Goal: Task Accomplishment & Management: Use online tool/utility

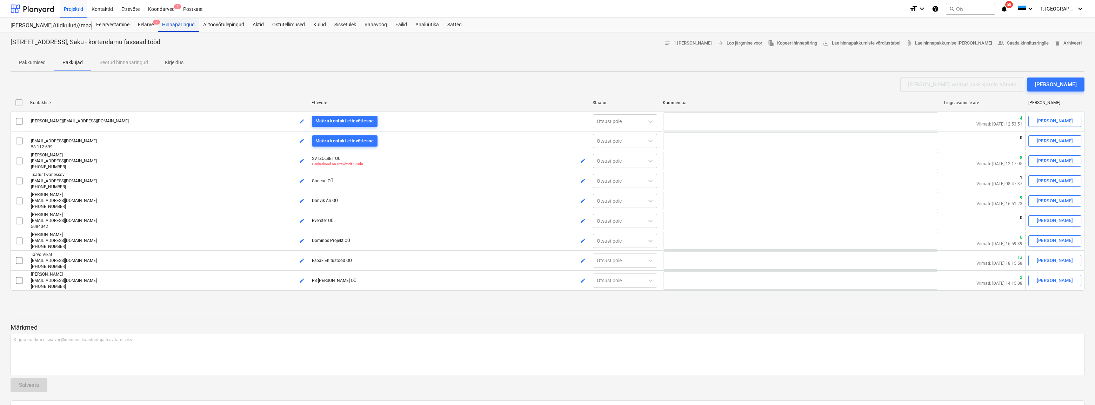
click at [180, 28] on div "Hinnapäringud" at bounding box center [178, 25] width 41 height 14
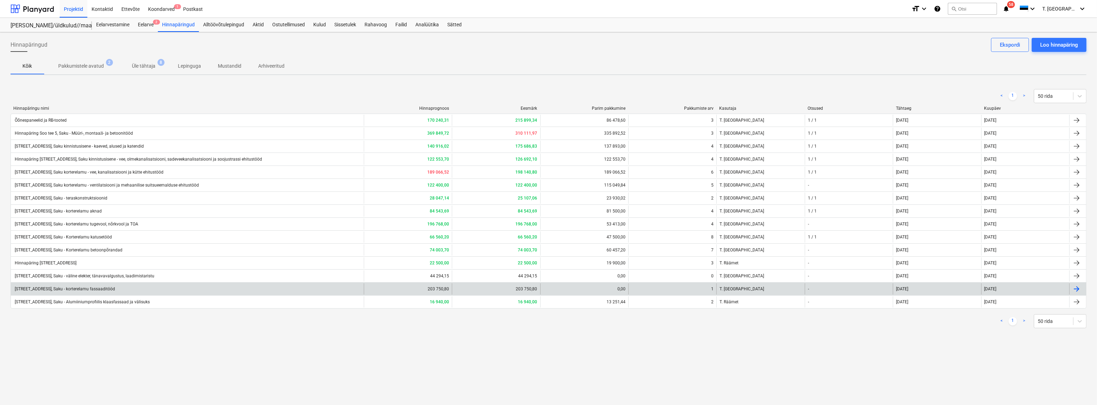
click at [80, 290] on div "[STREET_ADDRESS], Saku - korterelamu fassaaditööd" at bounding box center [64, 289] width 101 height 5
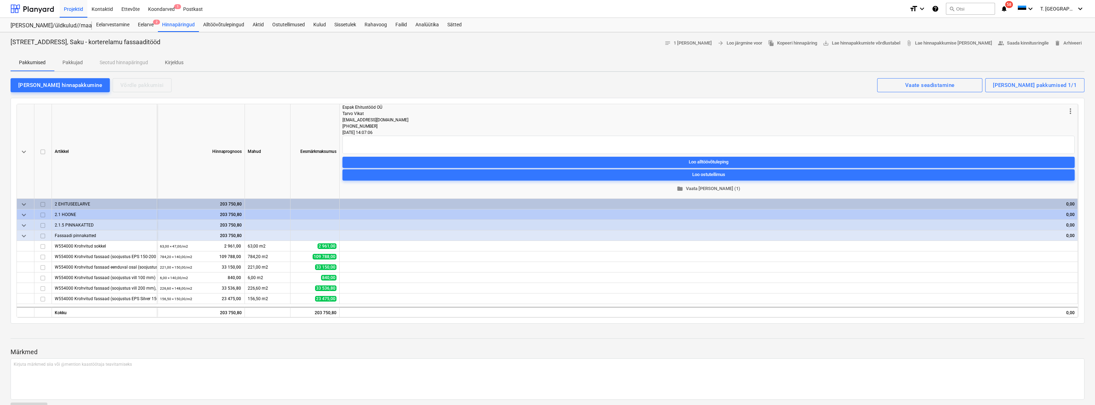
click at [717, 190] on span "folder Vaata [PERSON_NAME] (1)" at bounding box center [708, 189] width 727 height 8
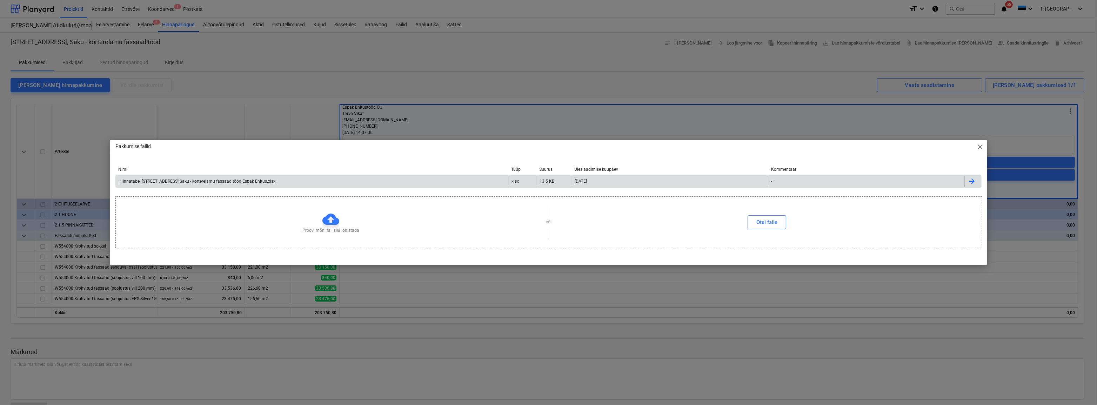
click at [226, 182] on div "Hinnatabel [STREET_ADDRESS] Saku - korterelamu fassaaditööd Espak Ehitus.xlsx" at bounding box center [197, 181] width 157 height 5
click at [732, 100] on div "Pakkumise failid close Nimi Tüüp Suurus Üleslaadimise kuupäev Kommentaar Hinnat…" at bounding box center [548, 202] width 1097 height 405
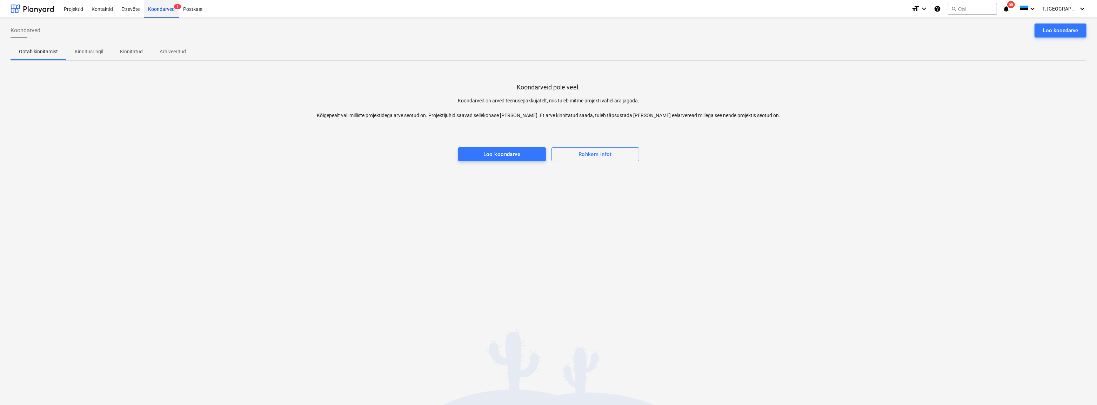
click at [165, 8] on div "Koondarved 1" at bounding box center [161, 9] width 35 height 18
drag, startPoint x: 166, startPoint y: 13, endPoint x: 162, endPoint y: 13, distance: 3.9
click at [166, 13] on div "Koondarved 1" at bounding box center [161, 9] width 35 height 18
click at [77, 12] on div "Projektid" at bounding box center [74, 9] width 28 height 18
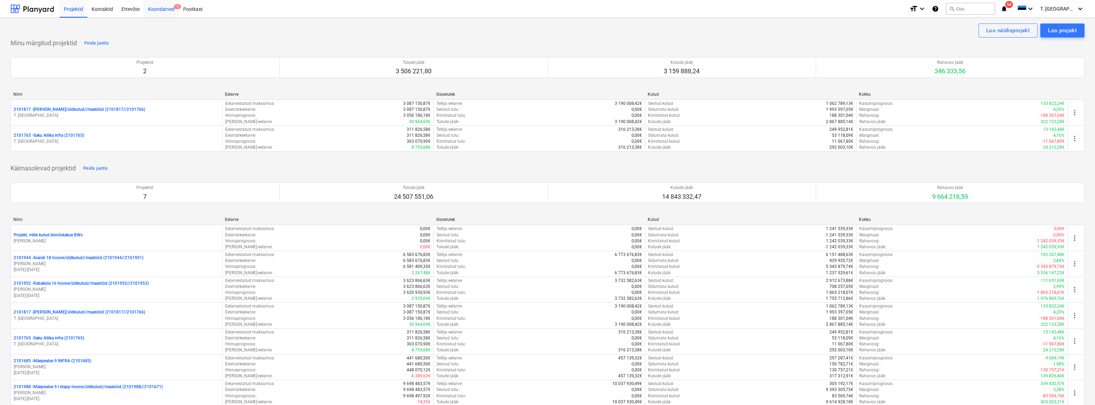
click at [156, 10] on div "Koondarved 1" at bounding box center [161, 9] width 35 height 18
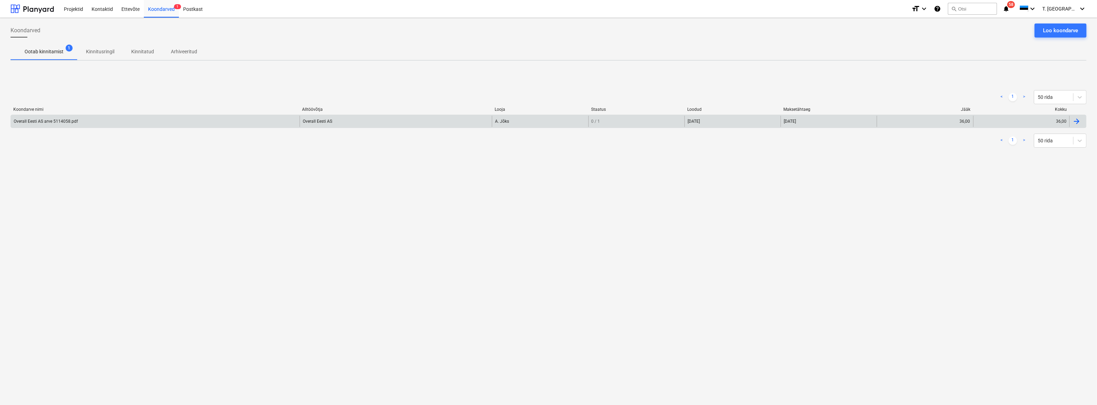
click at [42, 122] on div "Overall Eesti AS arve 5114058.pdf" at bounding box center [46, 121] width 64 height 5
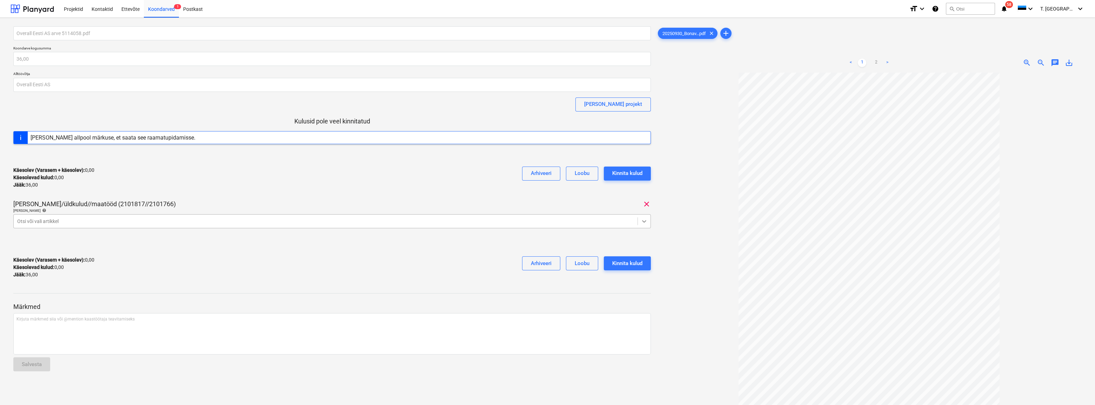
click at [643, 222] on icon at bounding box center [644, 221] width 7 height 7
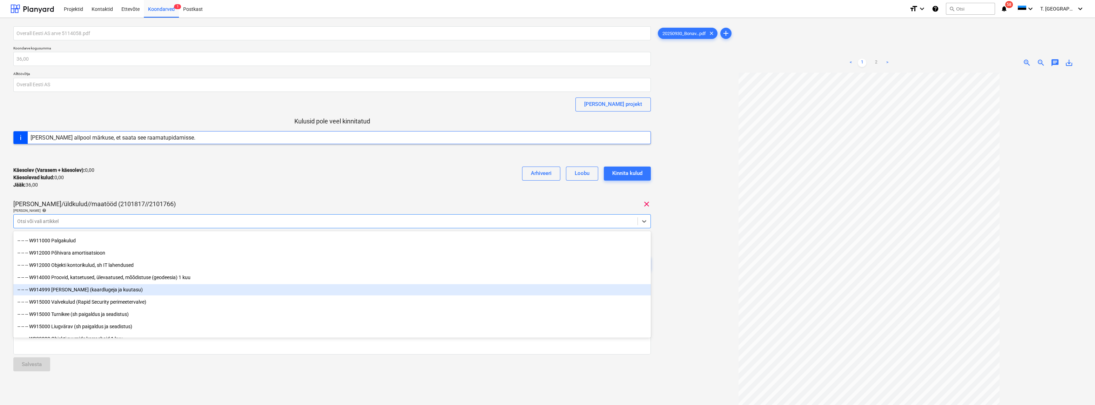
scroll to position [3860, 0]
click at [91, 284] on div "-- -- -- W912000 Objekti kontorikulud, sh IT lahendused" at bounding box center [332, 284] width 638 height 11
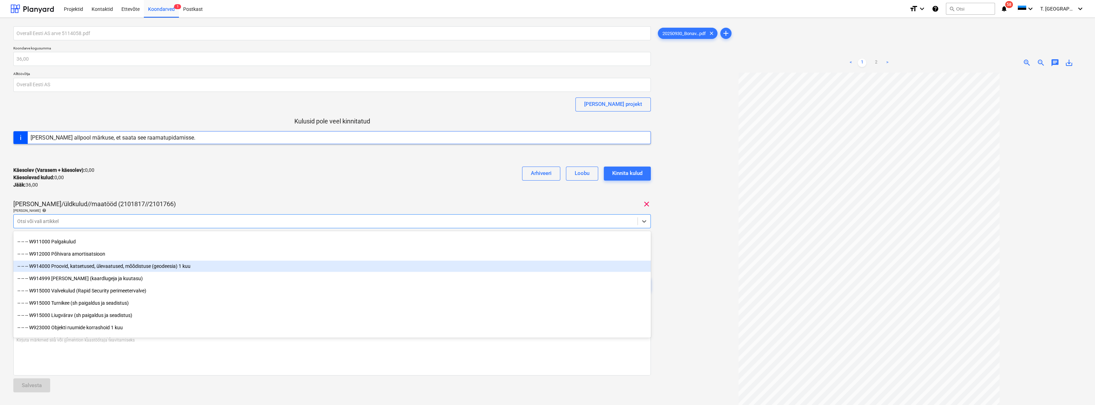
scroll to position [3892, 0]
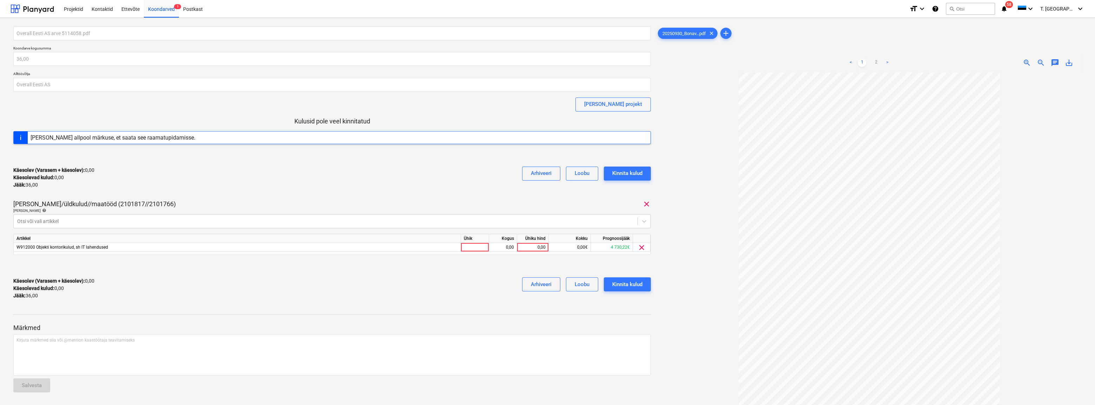
click at [196, 192] on div "Käesolev (Varasem + käesolev) : 0,00 Käesolevad kulud : 0,00 Jääk : 36,00 Arhiv…" at bounding box center [332, 177] width 638 height 33
click at [478, 248] on div at bounding box center [475, 247] width 28 height 9
type input "kmpl"
click at [505, 246] on div "0,00" at bounding box center [503, 247] width 22 height 9
type input "1"
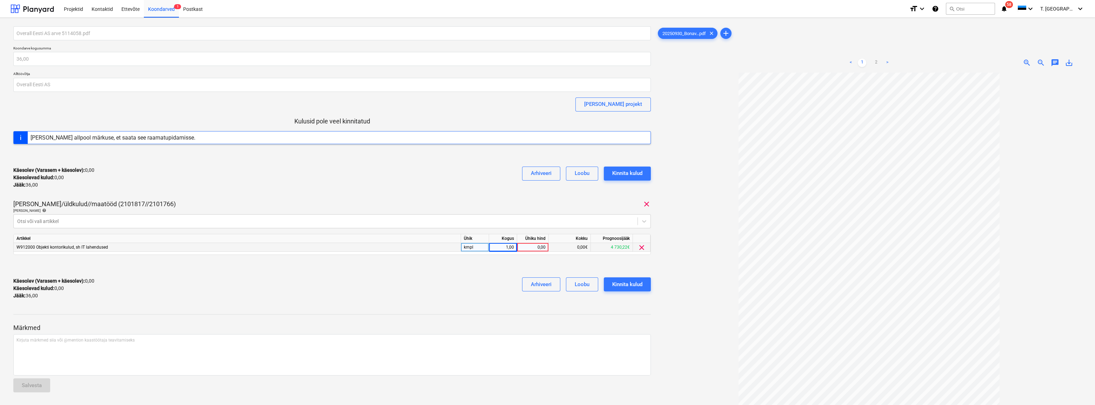
click at [545, 249] on div "0,00" at bounding box center [533, 247] width 26 height 9
type input "36"
click at [460, 293] on div "Käesolev (Varasem + käesolev) : 0,00 Käesolevad kulud : 0,00 Jääk : 36,00 Arhiv…" at bounding box center [332, 288] width 638 height 33
click at [636, 287] on div "Kinnita kulud" at bounding box center [627, 284] width 30 height 9
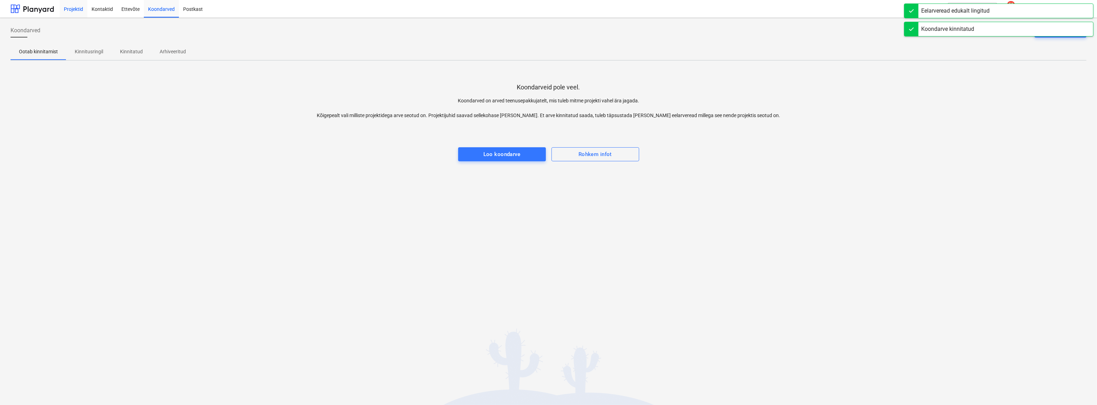
click at [71, 10] on div "Projektid" at bounding box center [74, 9] width 28 height 18
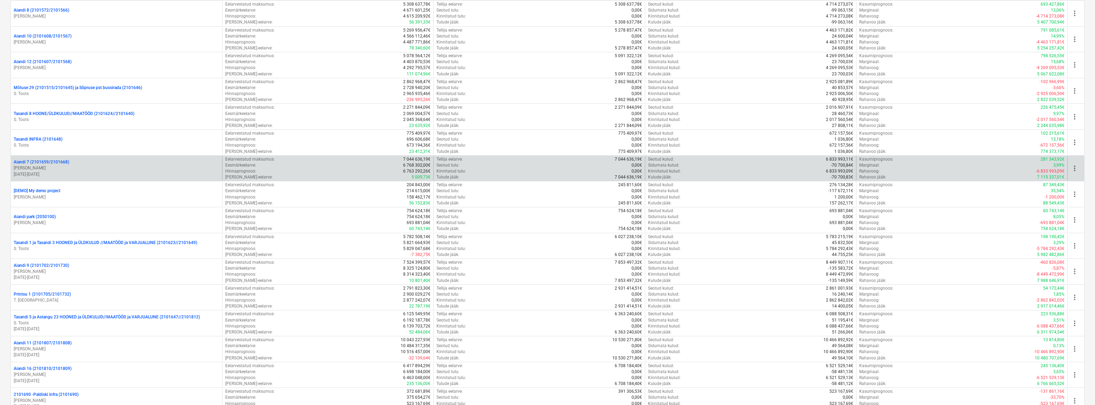
scroll to position [542, 0]
